Goal: Task Accomplishment & Management: Manage account settings

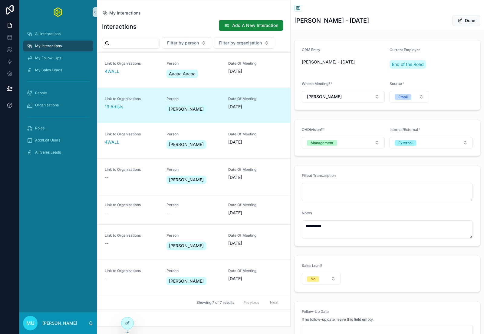
scroll to position [51, 0]
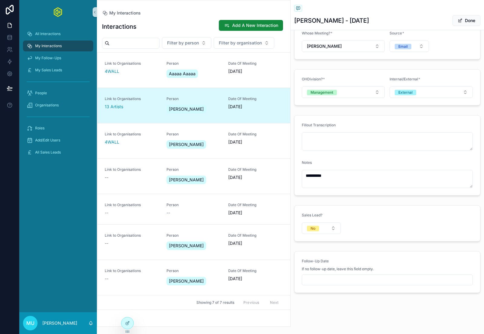
click at [360, 218] on form "Sales Lead? No" at bounding box center [387, 224] width 186 height 36
click at [333, 230] on button "No" at bounding box center [321, 228] width 39 height 11
click at [305, 258] on div "Yes" at bounding box center [321, 261] width 73 height 9
click at [377, 208] on form "Sales Lead? Yes Sales Leads *" at bounding box center [387, 224] width 186 height 36
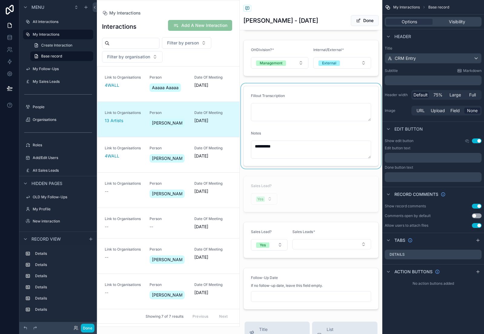
scroll to position [90, 0]
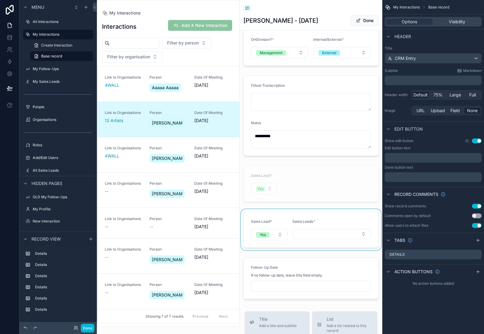
click at [321, 218] on div "scrollable content" at bounding box center [311, 229] width 143 height 41
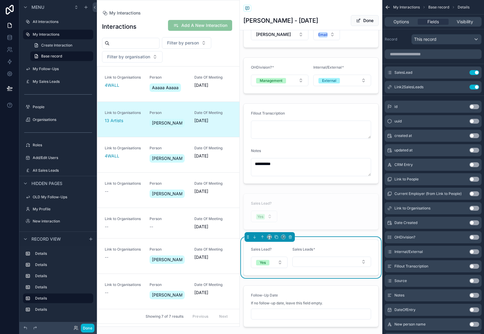
scroll to position [90, 0]
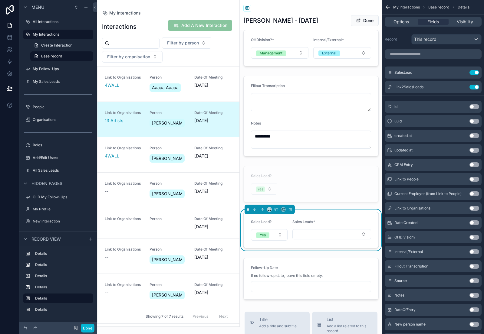
click at [331, 218] on form "Sales Lead? Yes Sales Leads *" at bounding box center [310, 230] width 135 height 36
click at [462, 86] on icon "scrollable content" at bounding box center [462, 86] width 2 height 2
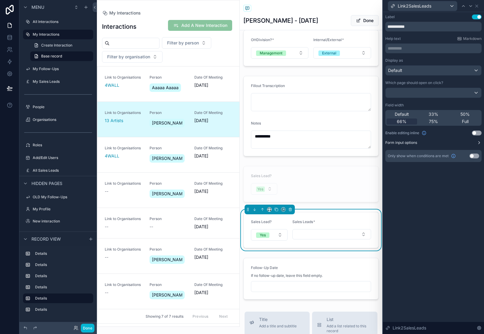
click at [478, 142] on icon at bounding box center [478, 142] width 5 height 5
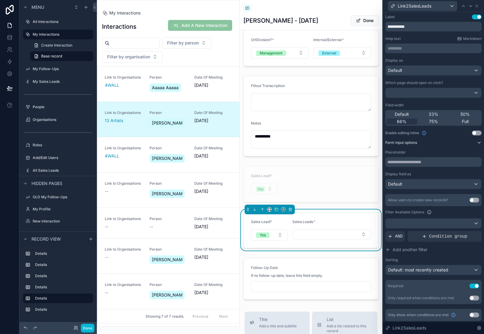
scroll to position [2, 0]
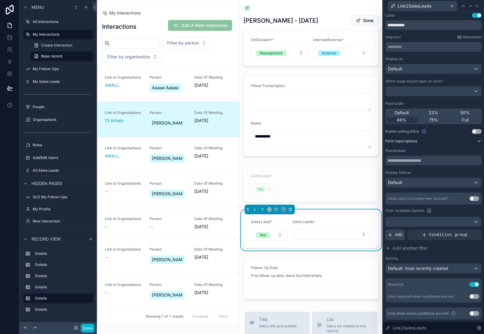
click at [394, 234] on div "AND" at bounding box center [395, 235] width 20 height 11
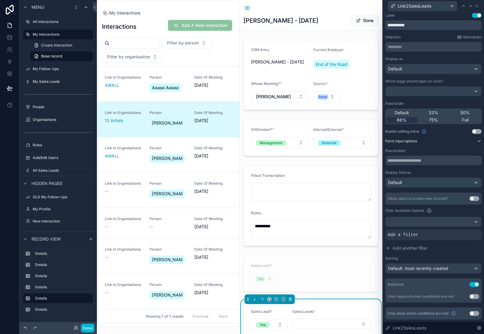
scroll to position [9, 0]
click at [464, 230] on icon at bounding box center [466, 230] width 4 height 4
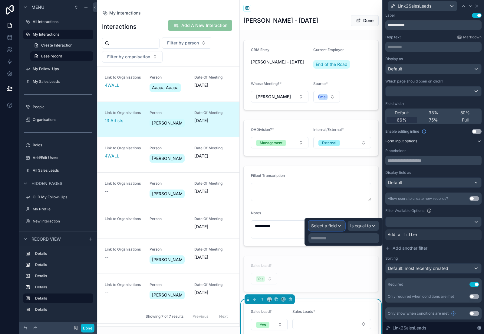
click at [330, 230] on div "Select a field" at bounding box center [327, 226] width 36 height 10
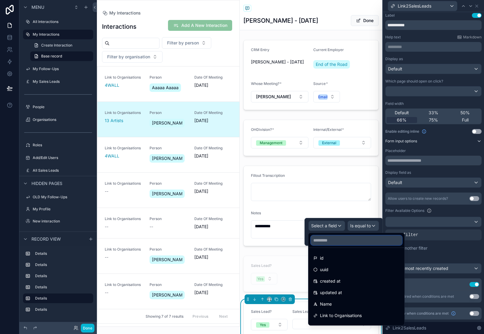
click at [328, 242] on input "text" at bounding box center [356, 241] width 91 height 10
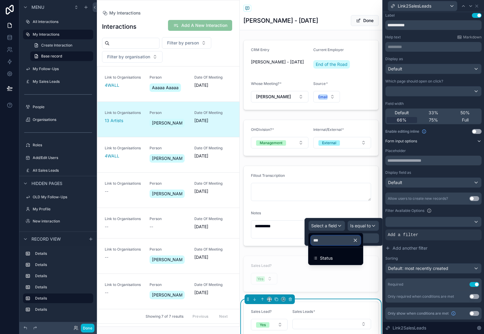
type input "****"
click at [324, 258] on span "Status" at bounding box center [326, 258] width 13 height 7
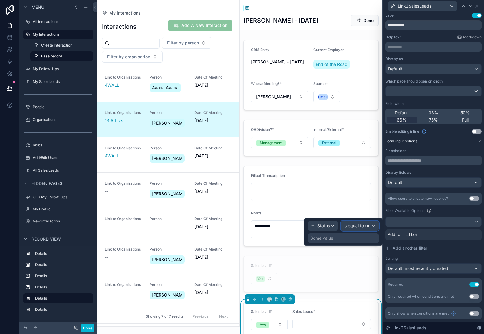
click at [364, 223] on span "Is equal to (=)" at bounding box center [357, 226] width 28 height 6
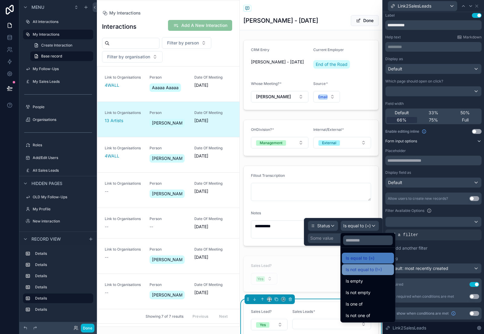
click at [365, 269] on span "Is not equal to (!=)" at bounding box center [363, 269] width 36 height 7
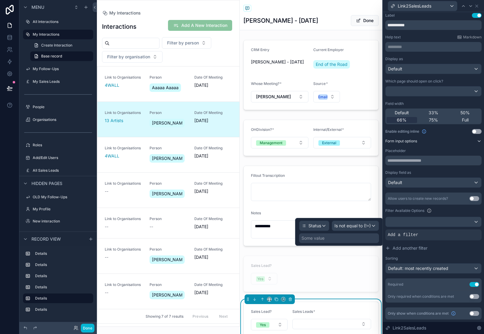
click at [335, 237] on div "Some value" at bounding box center [339, 239] width 80 height 10
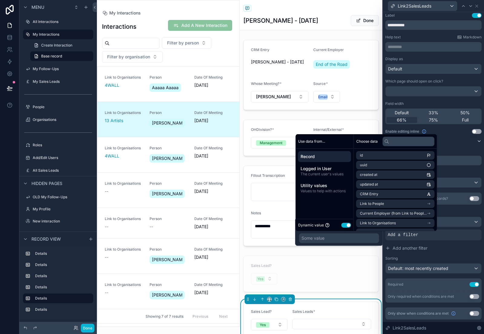
click at [346, 225] on button "Use setting" at bounding box center [346, 225] width 10 height 5
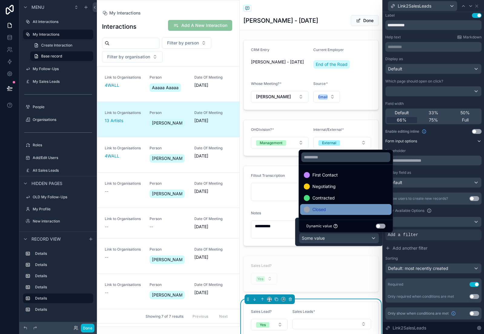
click at [339, 210] on div "Closed" at bounding box center [346, 209] width 84 height 7
click at [352, 250] on div "CRM Entry [PERSON_NAME] - [DATE] Current Employer End of the Road Whose Meeting…" at bounding box center [311, 215] width 143 height 354
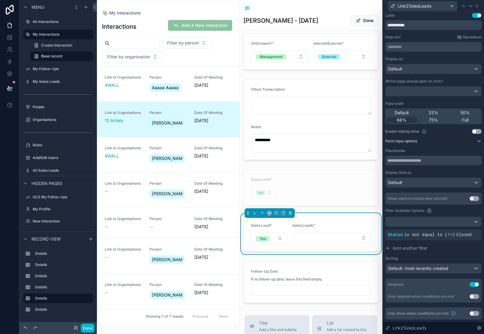
scroll to position [87, 0]
click at [388, 248] on icon at bounding box center [387, 248] width 3 height 0
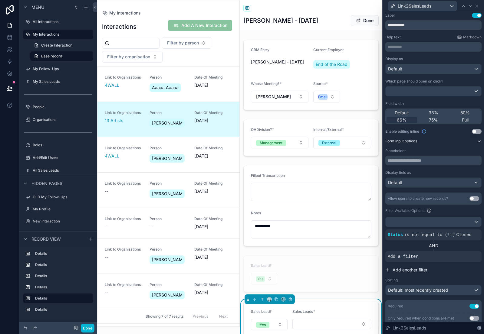
scroll to position [9, 0]
click at [465, 251] on icon at bounding box center [466, 252] width 4 height 4
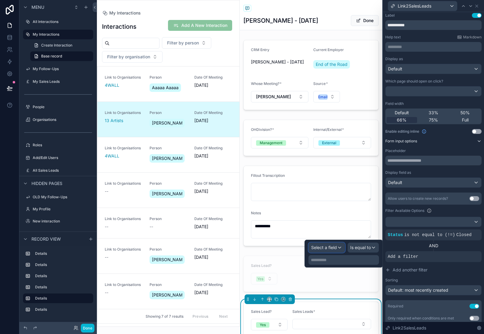
click at [339, 251] on div "Select a field" at bounding box center [327, 248] width 36 height 10
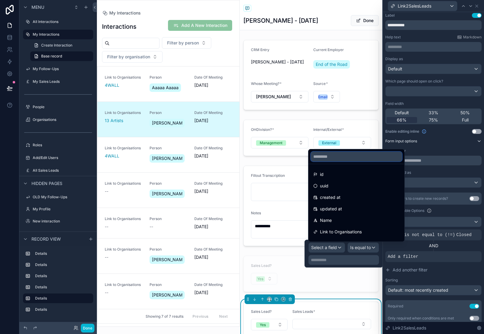
click at [320, 156] on input "text" at bounding box center [356, 157] width 91 height 10
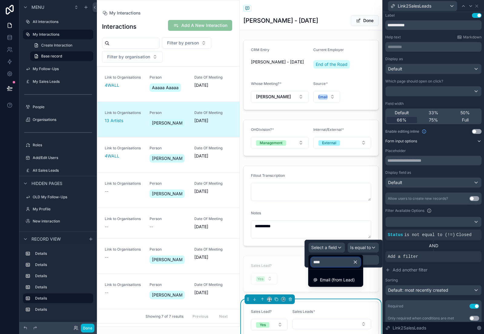
type input "*****"
click at [331, 281] on span "Email (from Lead)" at bounding box center [337, 279] width 35 height 7
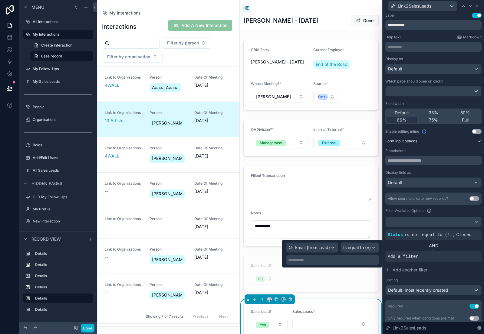
click at [319, 259] on p "**********" at bounding box center [333, 260] width 90 height 6
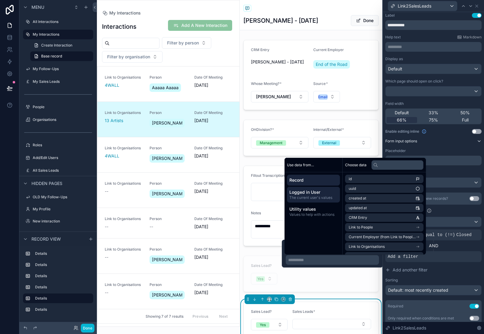
click at [318, 195] on span "The current user's values" at bounding box center [313, 197] width 48 height 5
click at [358, 190] on li "email" at bounding box center [384, 189] width 78 height 8
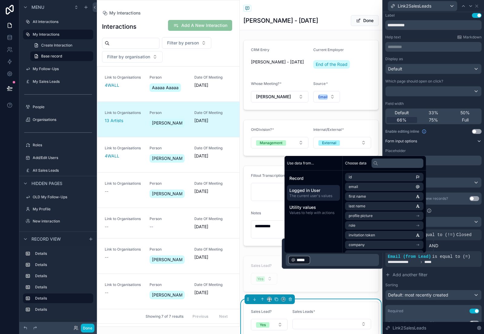
click at [241, 250] on div "CRM Entry [PERSON_NAME] - [DATE] Current Employer End of the Road Whose Meeting…" at bounding box center [311, 215] width 143 height 354
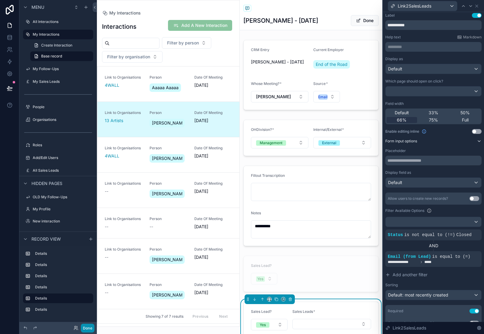
click at [92, 330] on button "Done" at bounding box center [88, 328] width 14 height 9
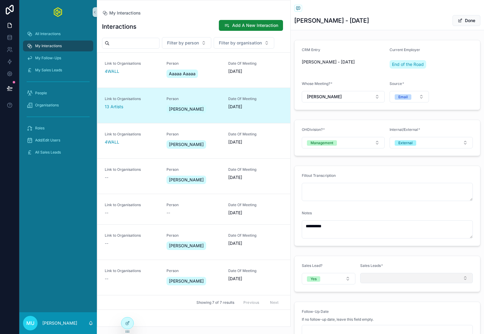
click at [377, 278] on button "Select Button" at bounding box center [416, 278] width 113 height 10
click at [385, 301] on span "A-Okay Management - [PERSON_NAME] - test" at bounding box center [411, 302] width 94 height 6
click at [386, 260] on form "Sales Lead? Yes Sales Leads * A-Okay Management - [PERSON_NAME] - test" at bounding box center [387, 274] width 186 height 36
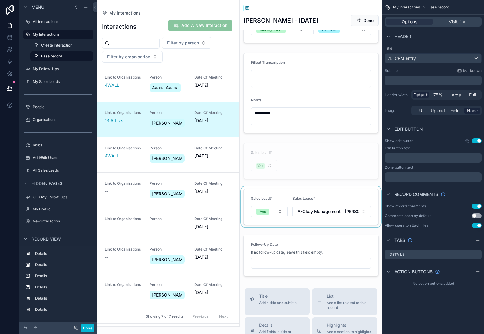
scroll to position [118, 0]
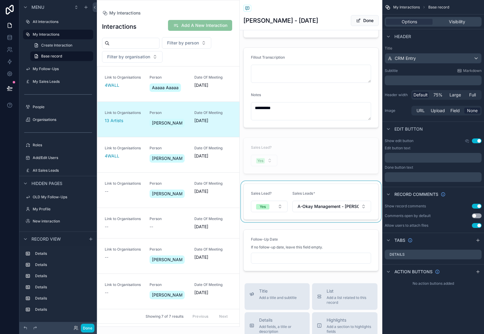
click at [338, 186] on div "scrollable content" at bounding box center [311, 201] width 143 height 41
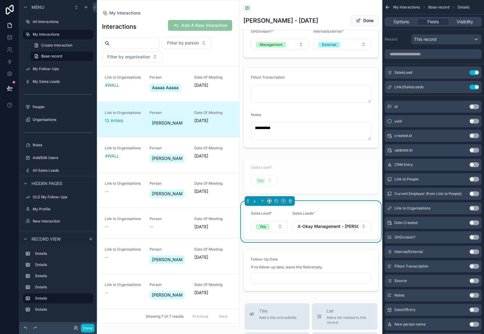
scroll to position [107, 0]
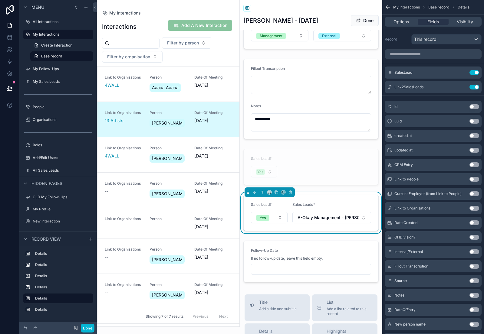
click at [337, 198] on form "Sales Lead? Yes Sales Leads * A-Okay Management - [PERSON_NAME] - test" at bounding box center [310, 213] width 135 height 36
click at [334, 198] on form "Sales Lead? Yes Sales Leads * A-Okay Management - [PERSON_NAME] - test" at bounding box center [310, 213] width 135 height 36
click at [463, 87] on icon "scrollable content" at bounding box center [461, 87] width 5 height 5
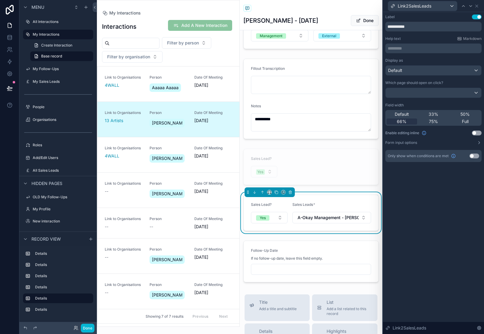
click at [410, 47] on p "********* ﻿" at bounding box center [433, 48] width 93 height 6
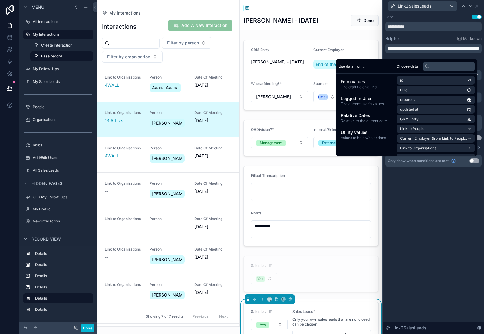
scroll to position [9, 0]
click at [90, 330] on button "Done" at bounding box center [88, 328] width 14 height 9
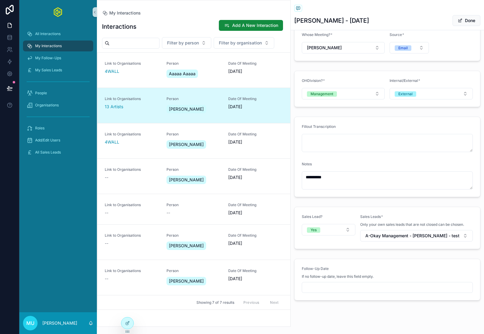
scroll to position [57, 0]
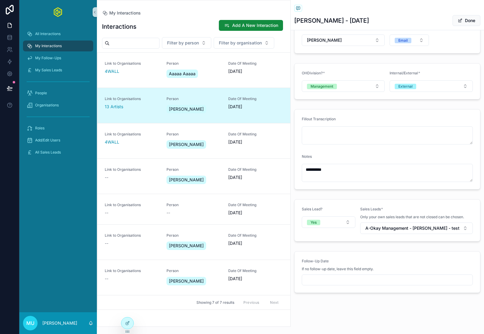
click at [384, 260] on div "Follow-Up Date" at bounding box center [387, 262] width 171 height 7
click at [12, 88] on icon at bounding box center [10, 88] width 6 height 6
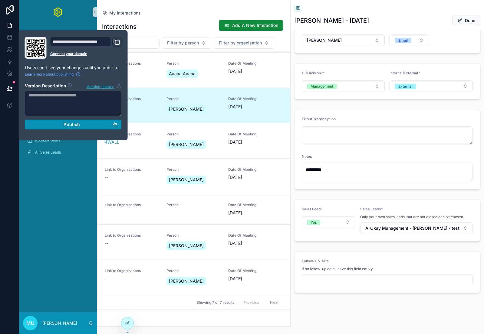
click at [68, 126] on span "Publish" at bounding box center [72, 124] width 16 height 5
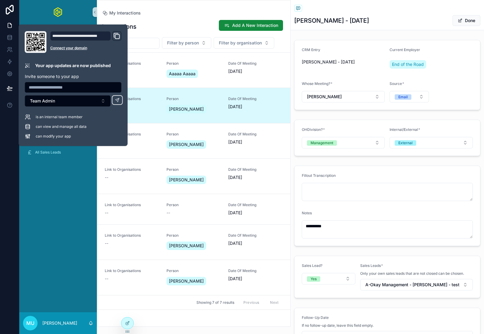
click at [60, 216] on div "All Interactions My Interactions My Follow-Ups My Sales Leads People Organisati…" at bounding box center [57, 168] width 77 height 288
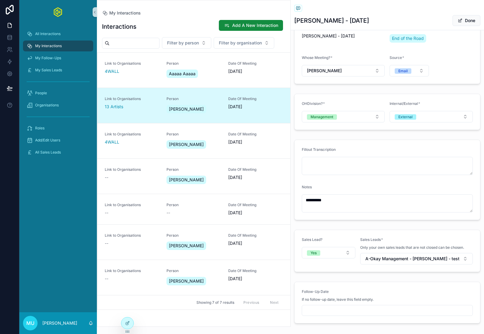
scroll to position [57, 0]
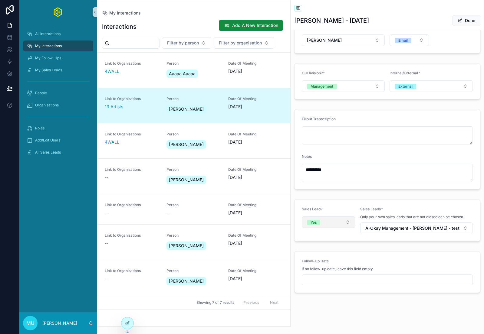
click at [346, 220] on button "Yes" at bounding box center [329, 222] width 54 height 11
click at [10, 36] on icon at bounding box center [10, 37] width 6 height 6
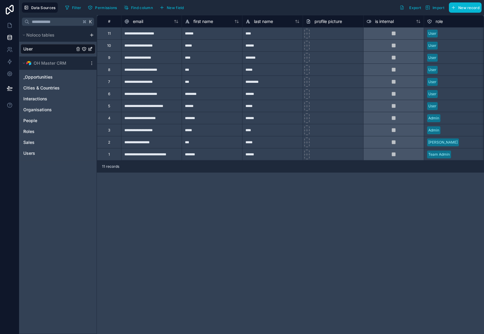
click at [44, 93] on div "_Opportunities Cities & Countries Interactions Organisations People Roles Sales…" at bounding box center [58, 114] width 75 height 88
click at [44, 99] on span "Interactions" at bounding box center [35, 99] width 24 height 6
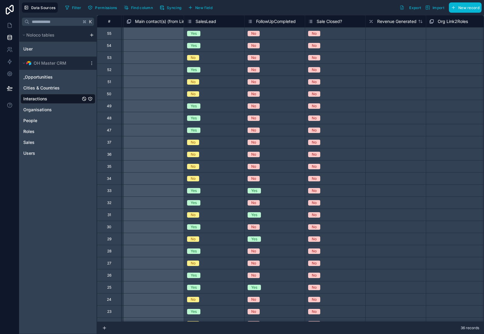
scroll to position [0, 1030]
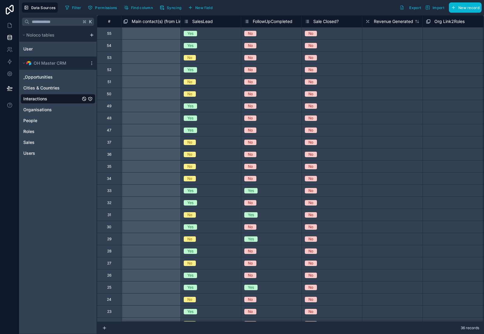
click at [205, 24] on span "SalesLead" at bounding box center [202, 21] width 21 height 6
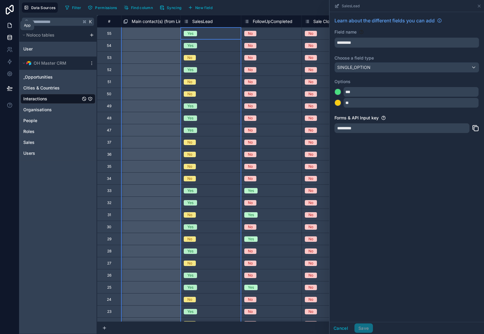
click at [10, 27] on icon at bounding box center [10, 25] width 6 height 6
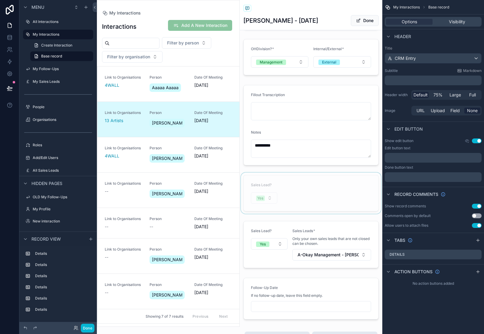
scroll to position [103, 0]
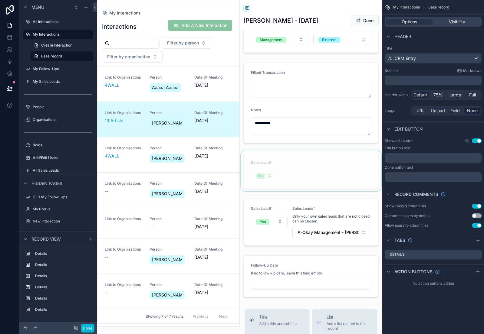
click at [314, 166] on div "scrollable content" at bounding box center [311, 170] width 143 height 41
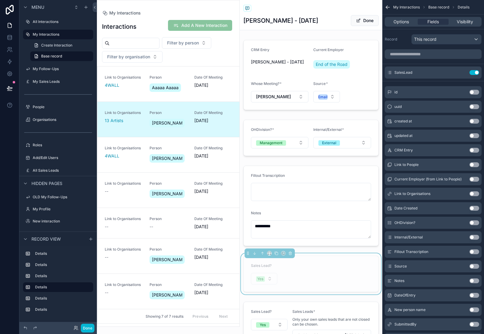
scroll to position [9, 0]
click at [463, 71] on icon "scrollable content" at bounding box center [463, 71] width 1 height 1
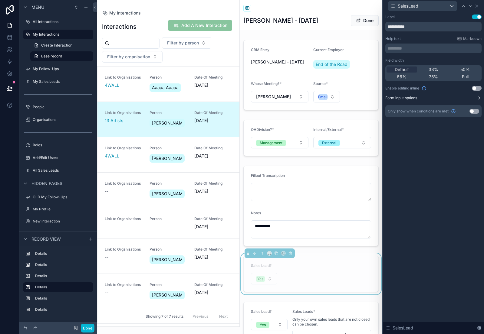
click at [478, 98] on icon at bounding box center [478, 98] width 5 height 5
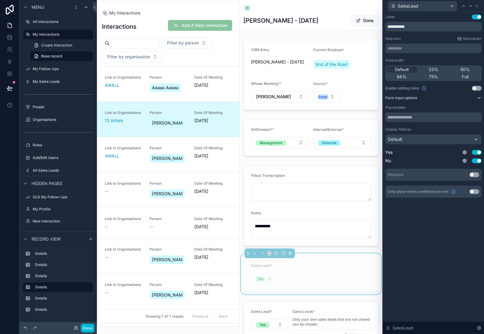
click at [475, 174] on button "Use setting" at bounding box center [474, 174] width 10 height 5
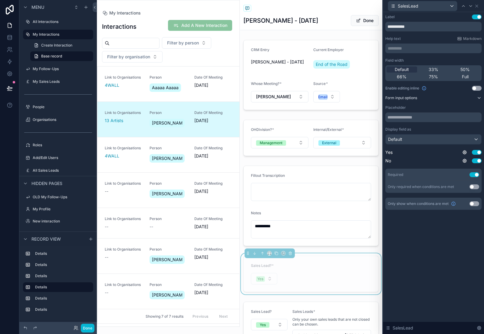
click at [475, 174] on button "Use setting" at bounding box center [474, 174] width 10 height 5
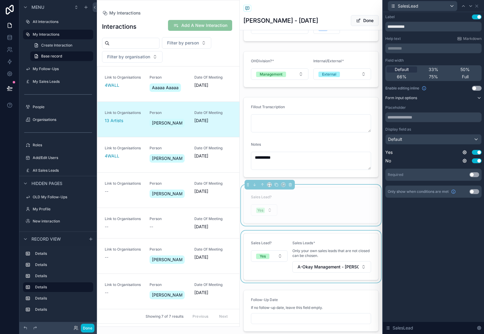
scroll to position [77, 0]
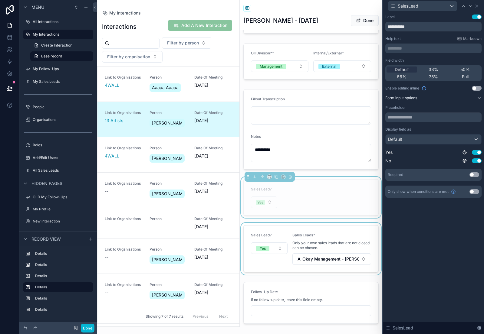
click at [336, 232] on div "scrollable content" at bounding box center [311, 249] width 143 height 52
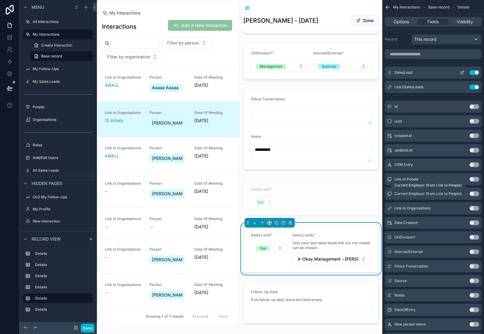
click at [463, 72] on icon "scrollable content" at bounding box center [461, 72] width 5 height 5
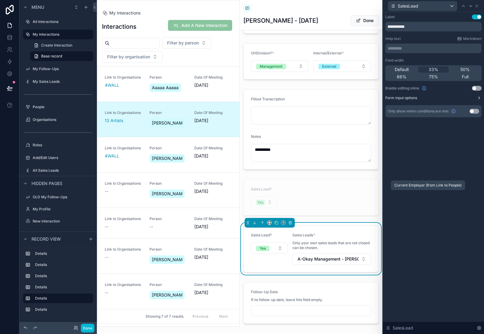
click at [478, 98] on icon at bounding box center [478, 98] width 5 height 5
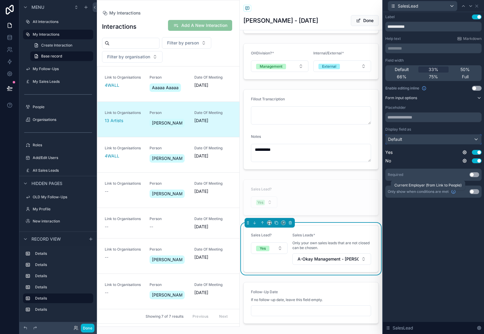
click at [435, 138] on div "Default" at bounding box center [433, 140] width 96 height 10
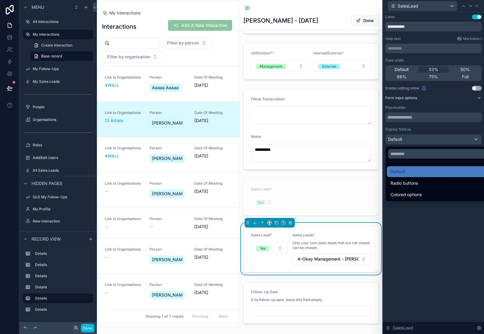
click at [417, 276] on div at bounding box center [433, 167] width 101 height 334
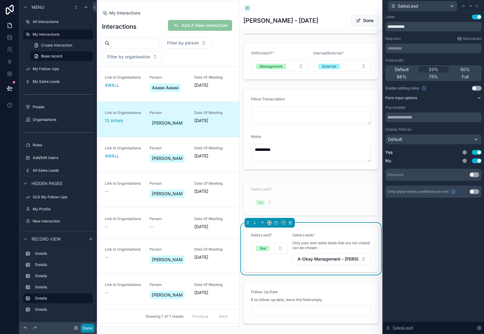
click at [88, 324] on button "Done" at bounding box center [88, 328] width 14 height 9
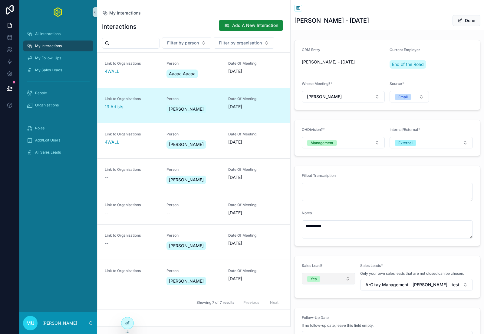
click at [331, 280] on button "Yes" at bounding box center [329, 278] width 54 height 11
click at [320, 302] on div "None" at bounding box center [328, 303] width 73 height 9
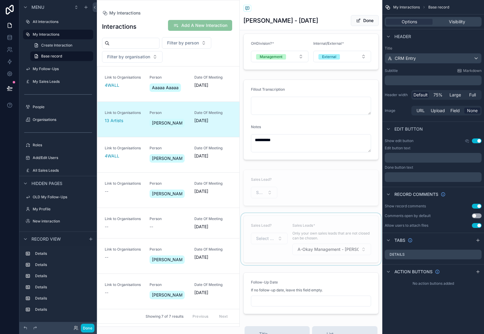
scroll to position [89, 0]
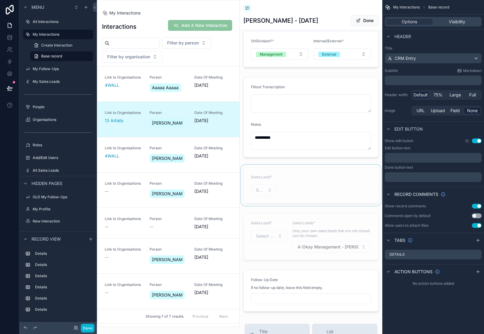
click at [324, 175] on div "scrollable content" at bounding box center [311, 185] width 143 height 41
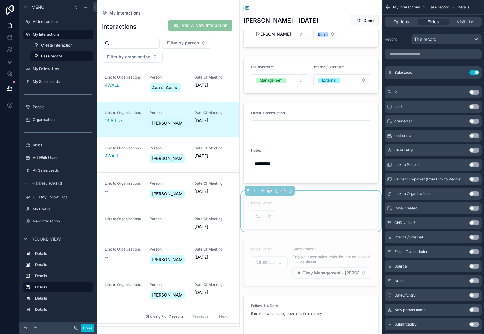
scroll to position [74, 0]
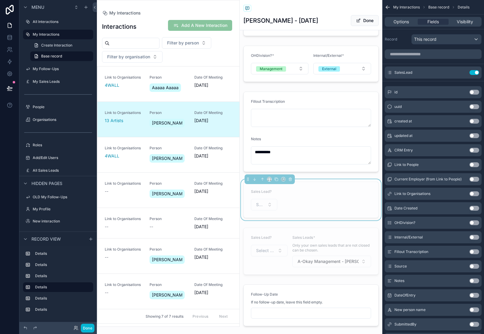
click at [320, 194] on form "Sales Lead? Select a SalesLead" at bounding box center [310, 200] width 135 height 36
click at [460, 72] on icon "scrollable content" at bounding box center [461, 73] width 3 height 3
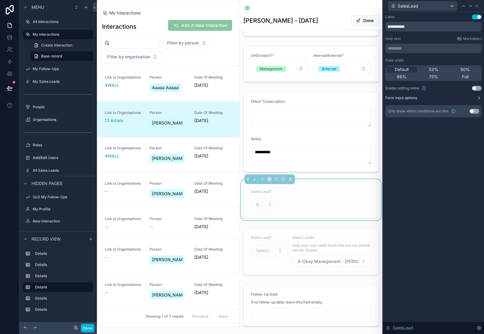
click at [477, 98] on icon at bounding box center [478, 98] width 5 height 5
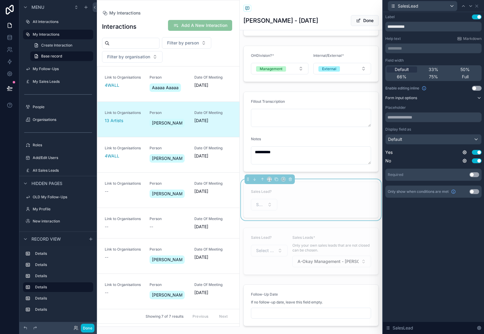
click at [473, 175] on button "Use setting" at bounding box center [474, 174] width 10 height 5
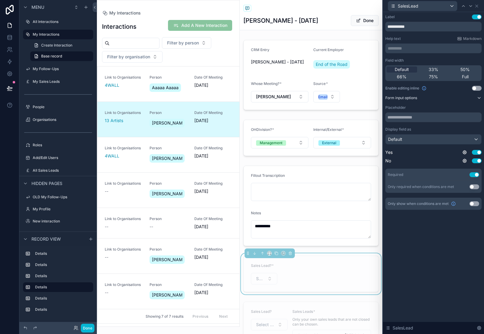
scroll to position [9, 0]
click at [281, 301] on div "scrollable content" at bounding box center [311, 325] width 143 height 52
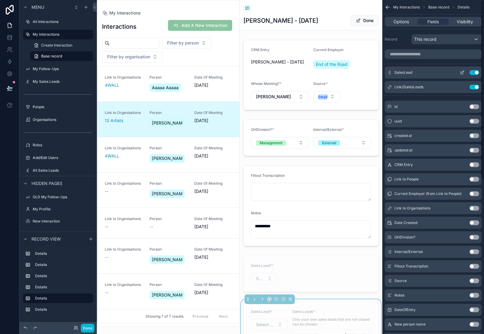
click at [462, 72] on icon "scrollable content" at bounding box center [462, 72] width 2 height 2
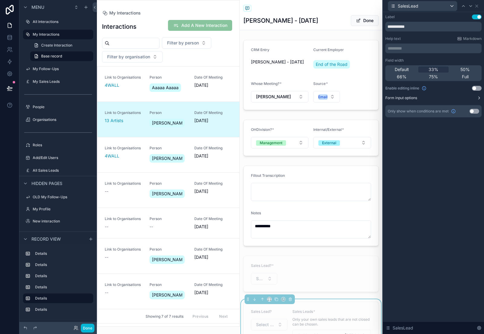
click at [476, 96] on button "Form input options" at bounding box center [433, 98] width 96 height 5
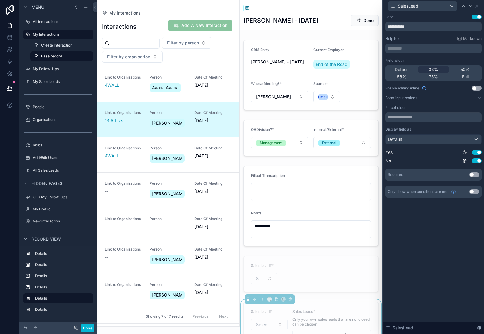
click at [474, 177] on button "Use setting" at bounding box center [474, 174] width 10 height 5
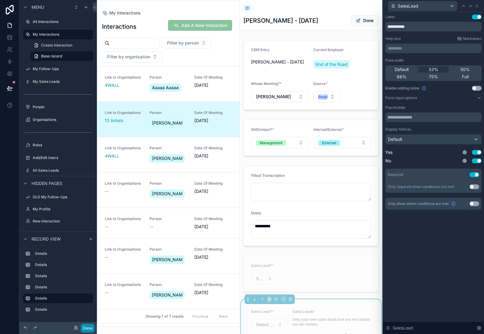
click at [90, 330] on button "Done" at bounding box center [88, 328] width 14 height 9
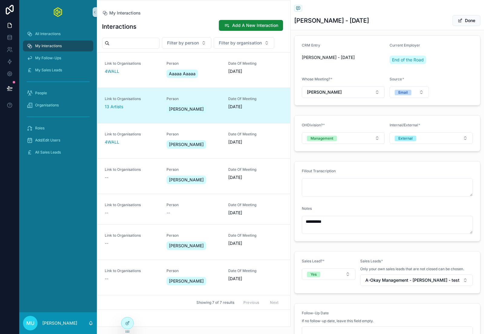
scroll to position [57, 0]
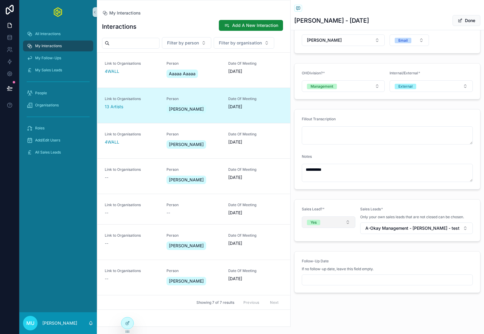
click at [340, 221] on button "Yes" at bounding box center [329, 222] width 54 height 11
click at [326, 254] on div "No" at bounding box center [328, 255] width 73 height 9
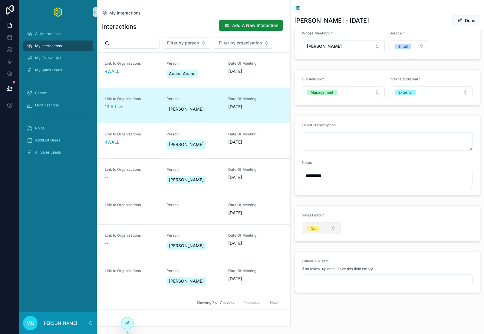
click at [331, 226] on button "No" at bounding box center [321, 228] width 39 height 11
click at [316, 260] on div "No" at bounding box center [321, 261] width 73 height 9
click at [330, 229] on button "Select a SalesLead" at bounding box center [321, 228] width 39 height 11
click at [319, 249] on div "Yes" at bounding box center [321, 252] width 73 height 9
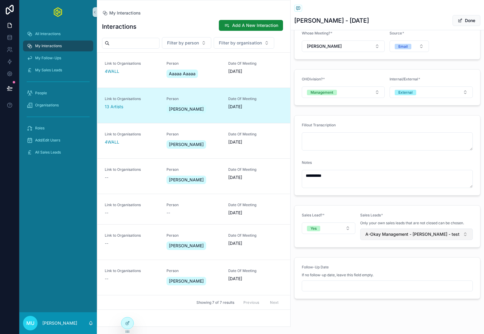
click at [392, 235] on span "A-Okay Management - [PERSON_NAME] - test" at bounding box center [412, 234] width 94 height 6
click at [376, 259] on div "None" at bounding box center [416, 259] width 109 height 10
click at [387, 234] on button "Select Button" at bounding box center [416, 234] width 113 height 10
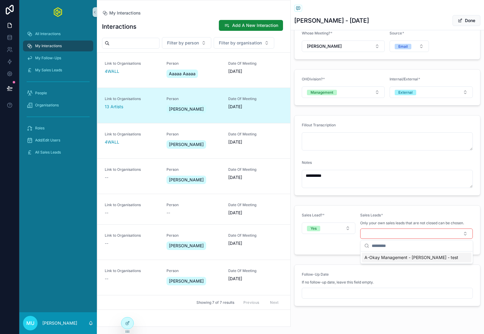
click at [384, 258] on span "A-Okay Management - [PERSON_NAME] - test" at bounding box center [411, 258] width 94 height 6
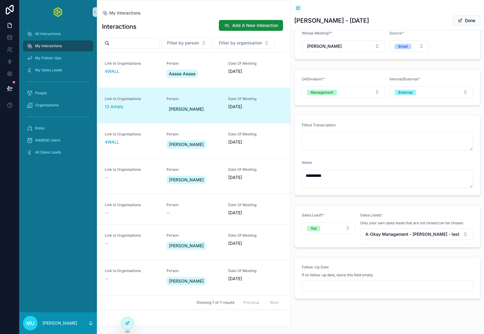
click at [341, 246] on form "Sales Lead? * Yes Sales Leads * Only your own sales leads that are not closed c…" at bounding box center [387, 227] width 186 height 42
click at [465, 21] on button "Done" at bounding box center [466, 20] width 28 height 11
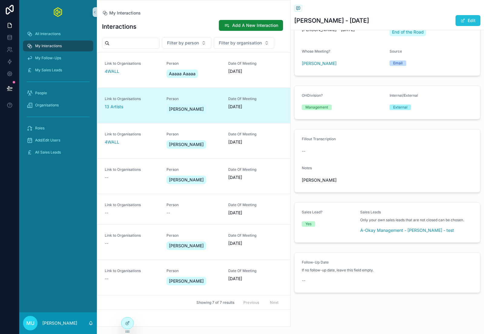
scroll to position [32, 0]
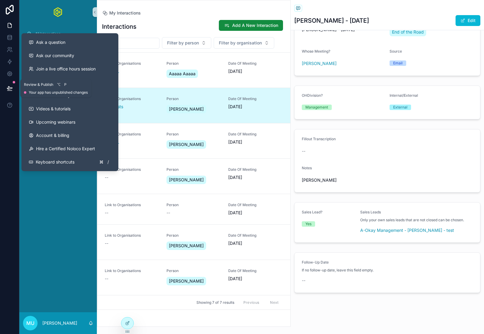
click at [11, 87] on icon at bounding box center [9, 88] width 5 height 3
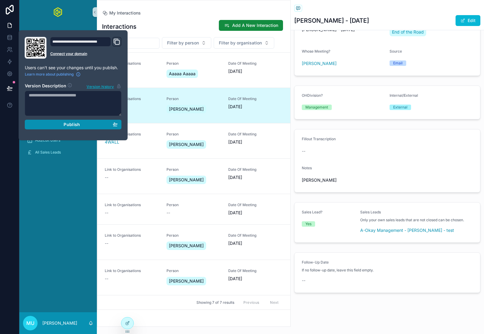
click at [65, 125] on span "Publish" at bounding box center [72, 124] width 16 height 5
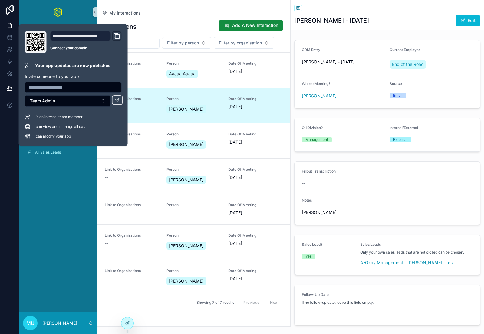
click at [335, 239] on form "Sales Lead? Yes Sales Leads Only your own sales leads that are not closed can b…" at bounding box center [387, 255] width 186 height 40
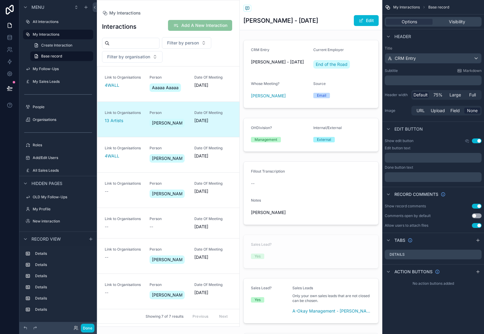
scroll to position [9, 0]
click at [300, 241] on div "scrollable content" at bounding box center [311, 251] width 143 height 39
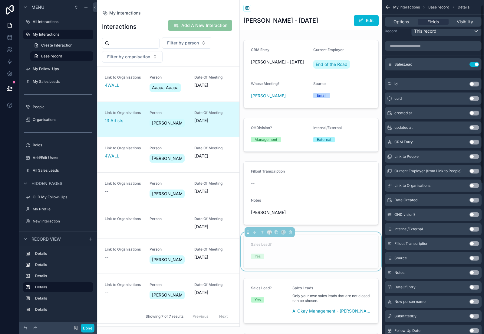
scroll to position [0, 0]
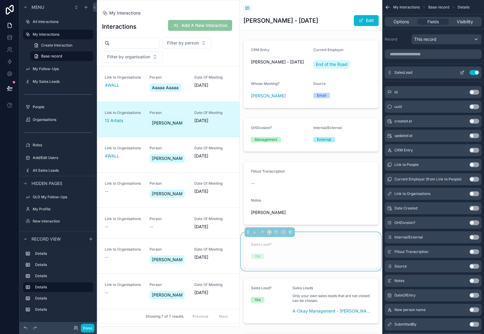
click at [461, 71] on icon "scrollable content" at bounding box center [461, 72] width 5 height 5
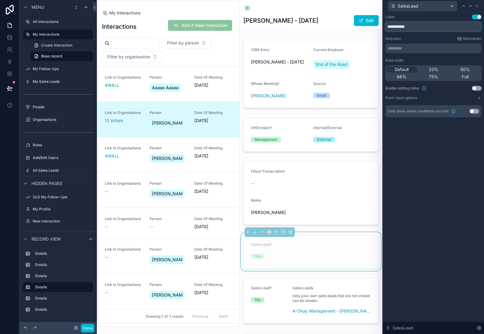
click at [415, 26] on input "**********" at bounding box center [433, 27] width 96 height 10
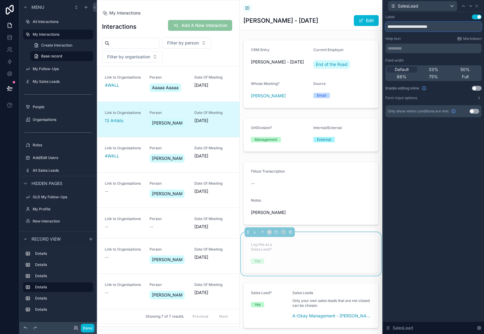
scroll to position [9, 0]
type input "**********"
click at [443, 26] on input "**********" at bounding box center [433, 27] width 96 height 10
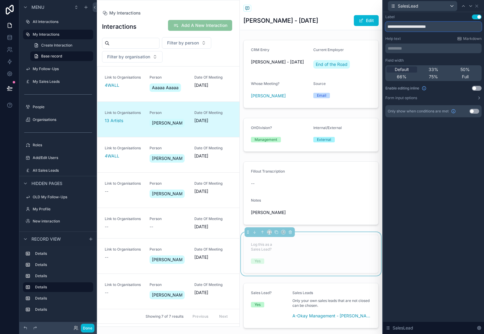
click at [443, 26] on input "**********" at bounding box center [433, 27] width 96 height 10
click at [280, 289] on div "scrollable content" at bounding box center [311, 306] width 143 height 50
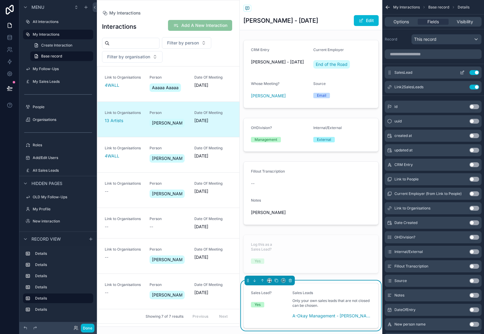
click at [460, 73] on icon "scrollable content" at bounding box center [461, 72] width 5 height 5
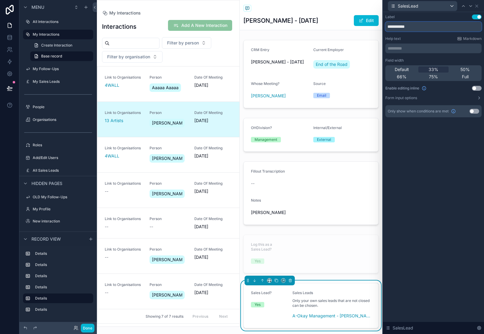
click at [418, 25] on input "**********" at bounding box center [433, 27] width 96 height 10
paste input "**********"
type input "**********"
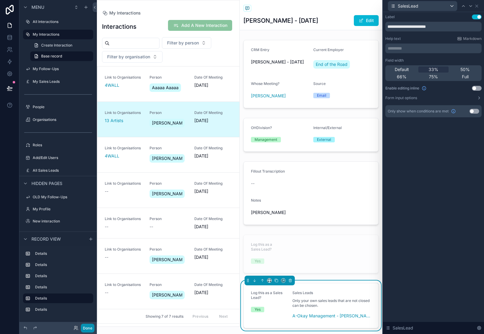
click at [86, 325] on button "Done" at bounding box center [88, 328] width 14 height 9
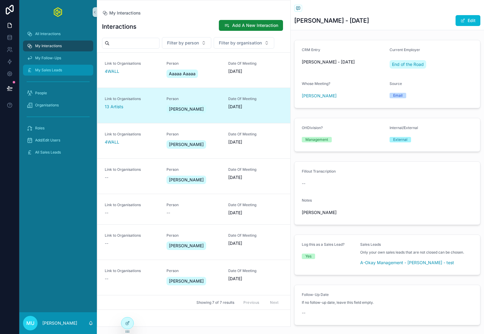
click at [50, 68] on span "My Sales Leads" at bounding box center [48, 70] width 27 height 5
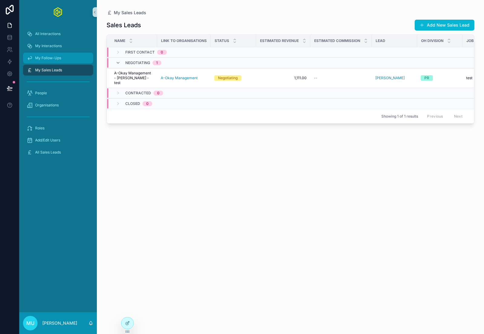
click at [54, 59] on span "My Follow-Ups" at bounding box center [48, 58] width 26 height 5
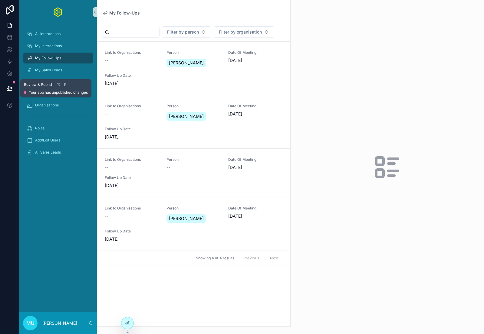
click at [10, 86] on icon at bounding box center [10, 88] width 6 height 6
click at [11, 85] on button at bounding box center [9, 88] width 13 height 17
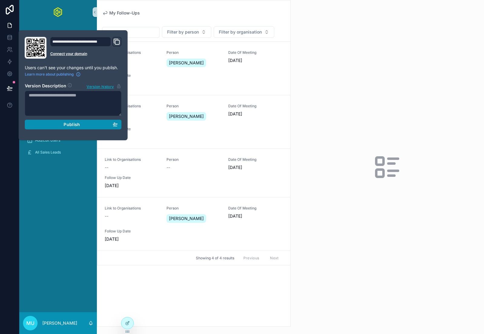
click at [45, 122] on div "Publish" at bounding box center [73, 124] width 89 height 5
